Goal: Understand process/instructions

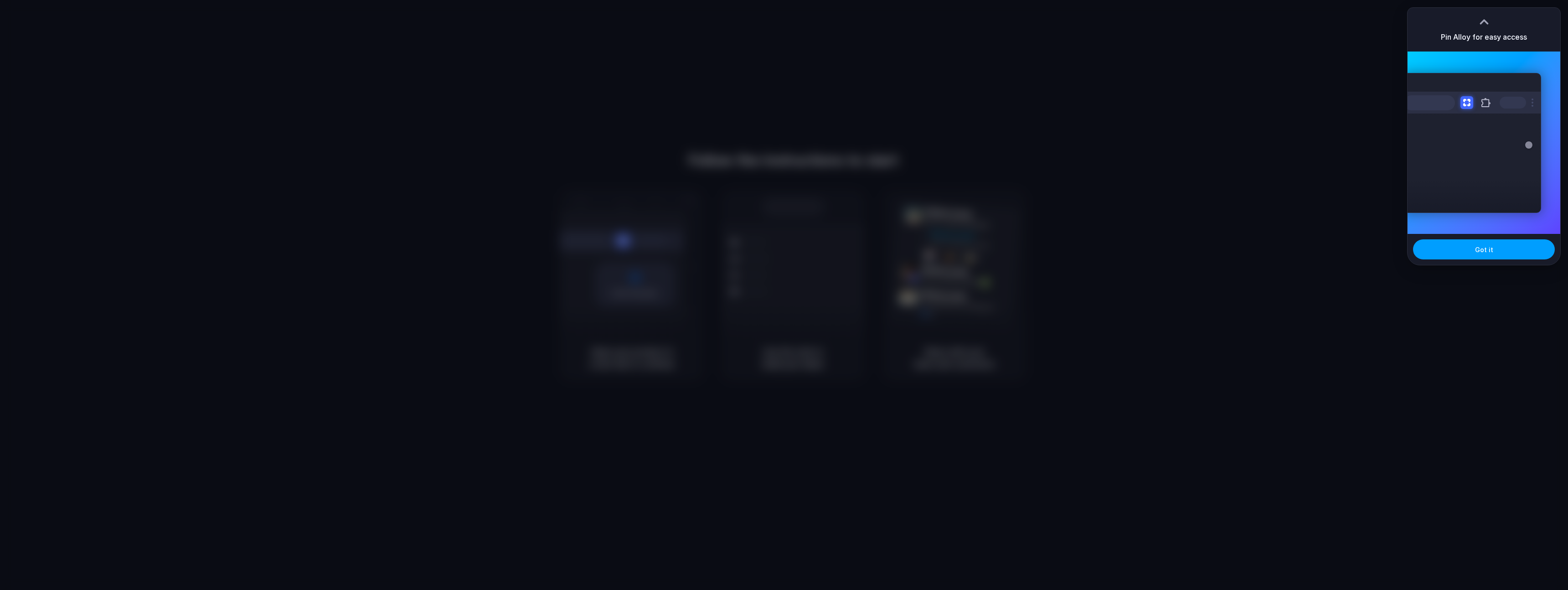
click at [1496, 248] on button "Got it" at bounding box center [1483, 249] width 142 height 20
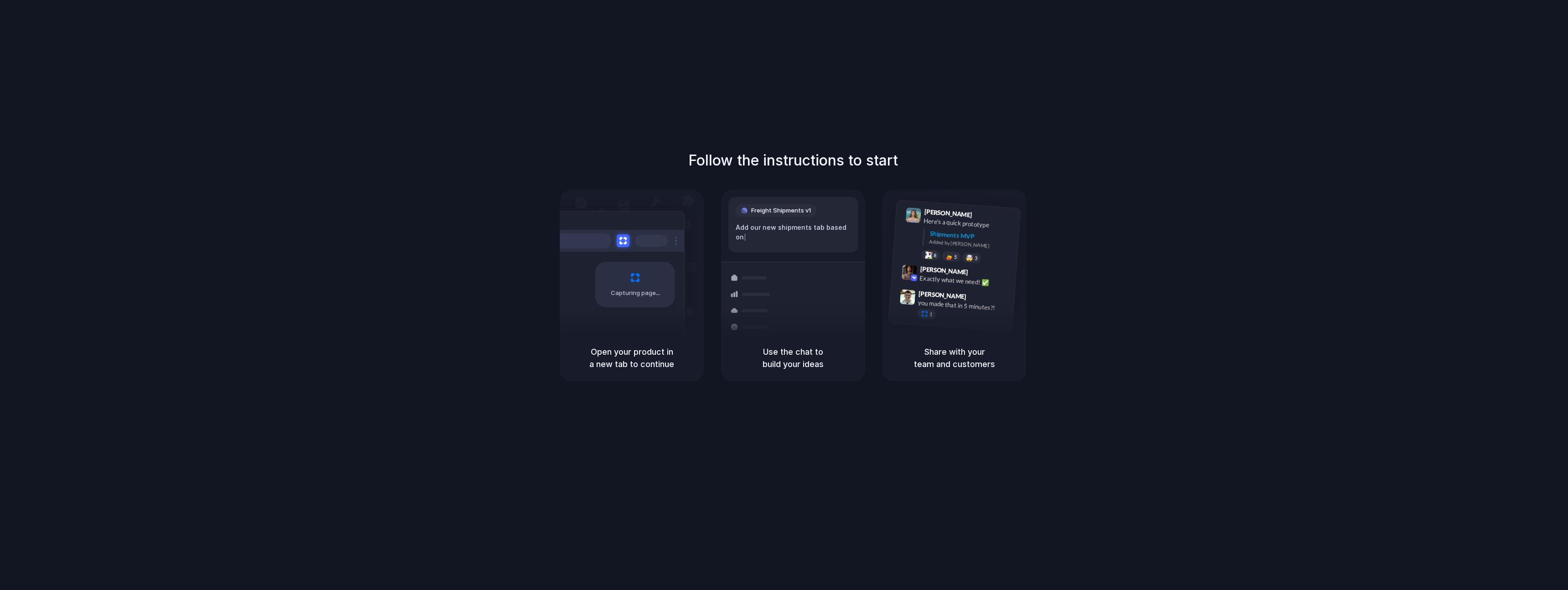
click at [1538, 90] on div "Follow the instructions to start Capturing page Open your product in a new tab …" at bounding box center [793, 304] width 1586 height 608
drag, startPoint x: 1499, startPoint y: 67, endPoint x: 1516, endPoint y: 53, distance: 22.0
click at [784, 295] on div at bounding box center [784, 295] width 0 height 0
